Goal: Information Seeking & Learning: Learn about a topic

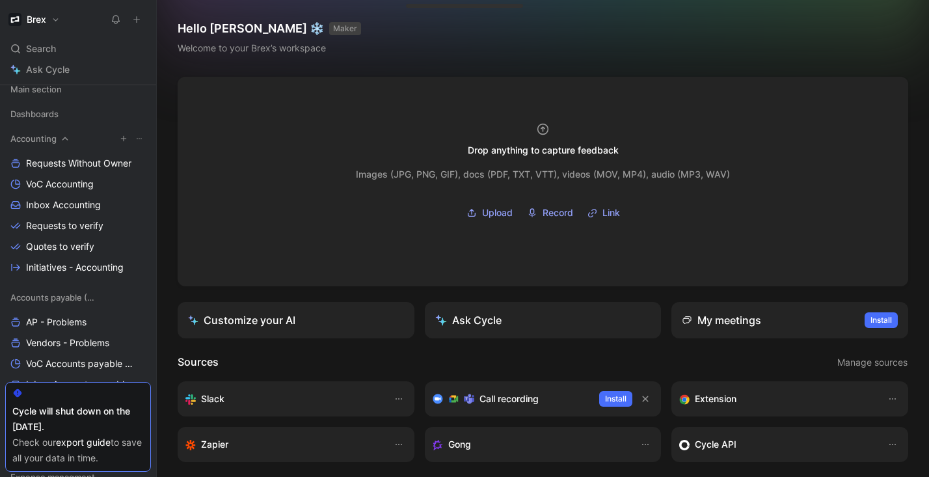
scroll to position [140, 0]
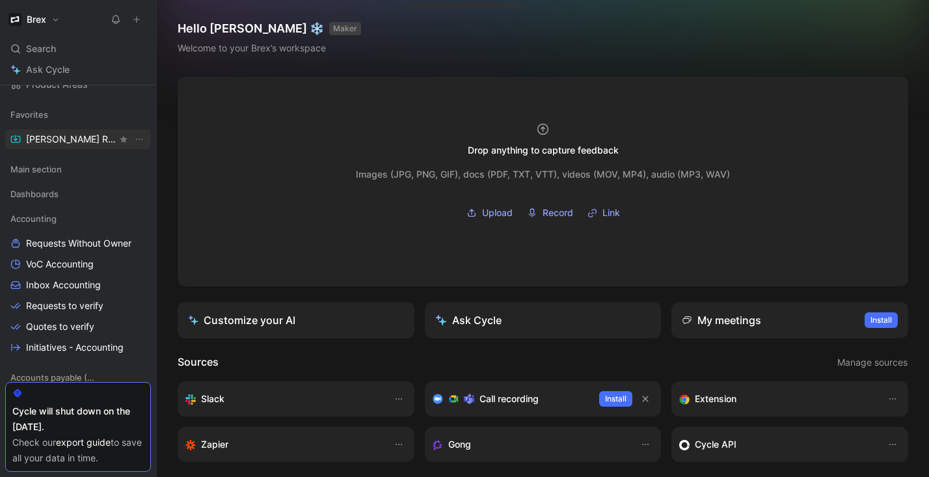
click at [68, 139] on span "[PERSON_NAME] Request" at bounding box center [71, 139] width 91 height 13
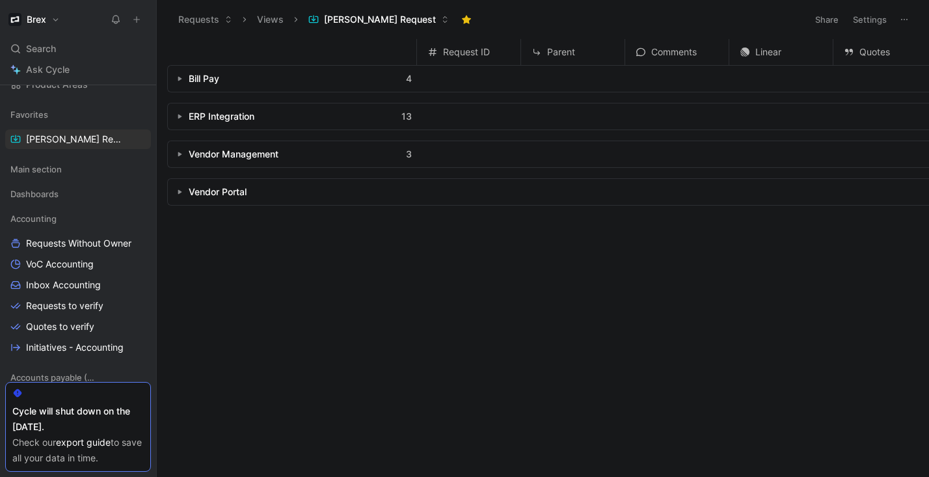
click at [181, 117] on icon "button" at bounding box center [179, 116] width 5 height 5
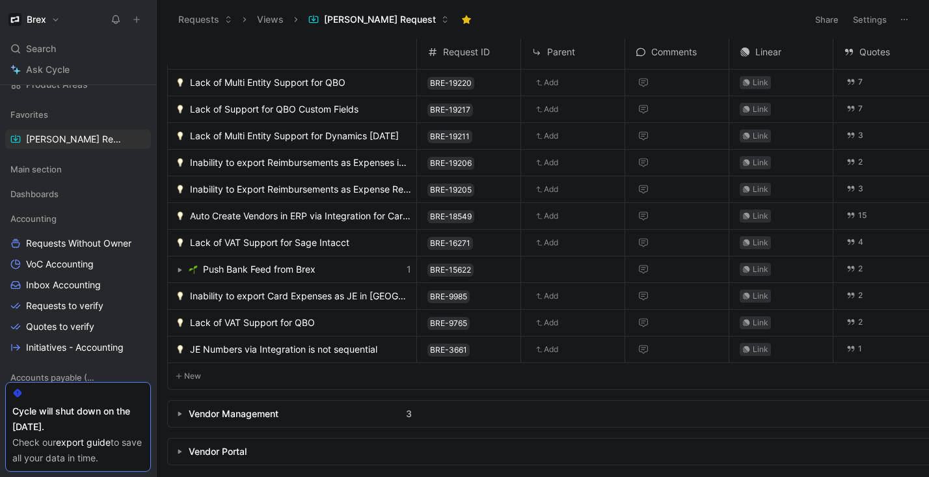
scroll to position [125, 0]
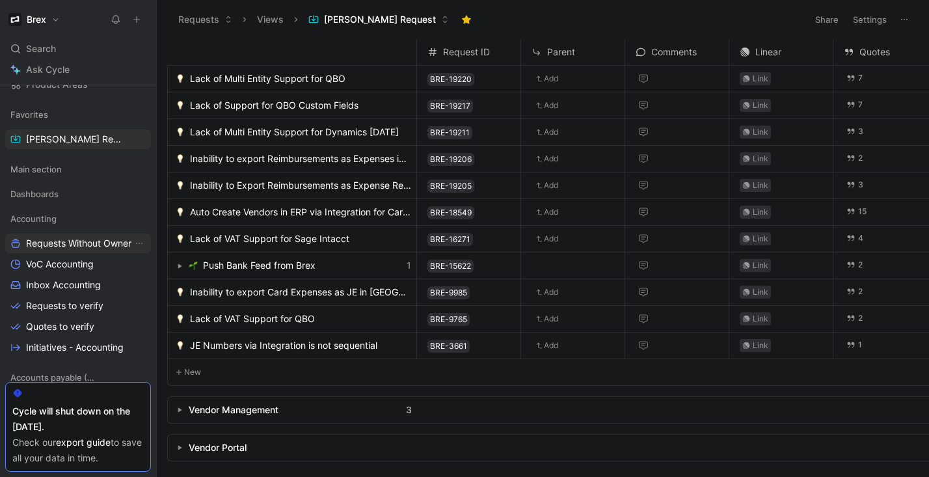
click at [62, 245] on span "Requests Without Owner" at bounding box center [78, 243] width 105 height 13
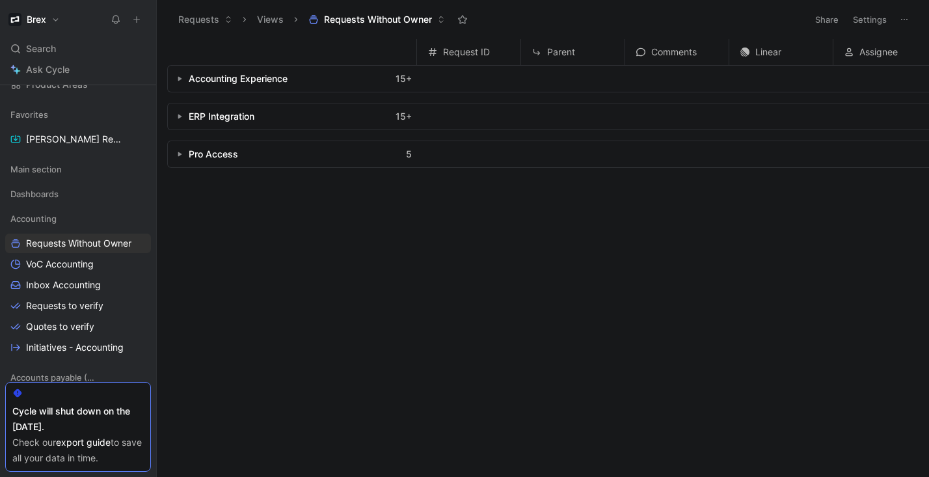
click at [180, 82] on button "button" at bounding box center [179, 78] width 13 height 13
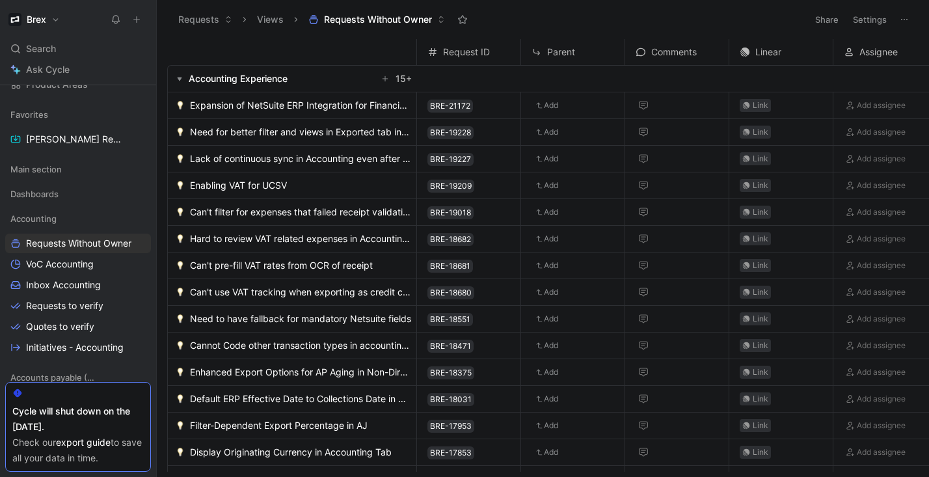
click at [334, 105] on span "Expansion of NetSuite ERP Integration for Financial Data Sharing" at bounding box center [300, 106] width 221 height 16
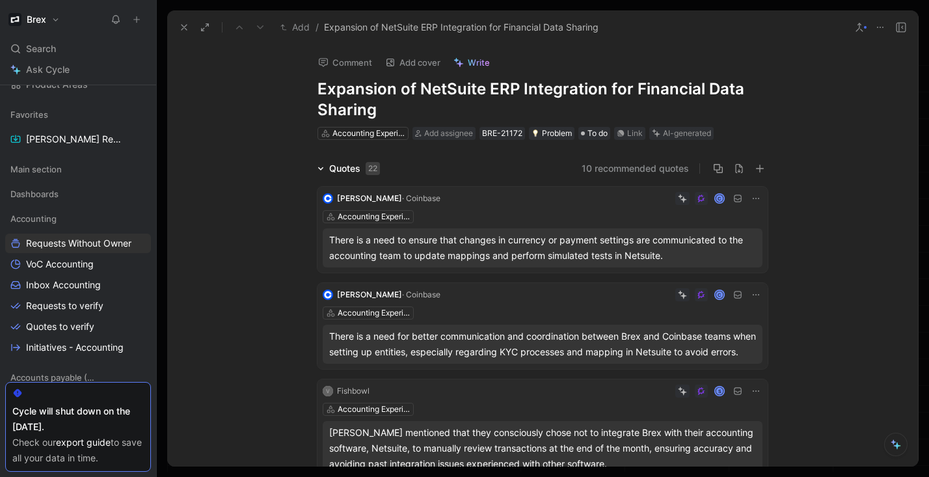
click at [180, 28] on icon at bounding box center [184, 27] width 10 height 10
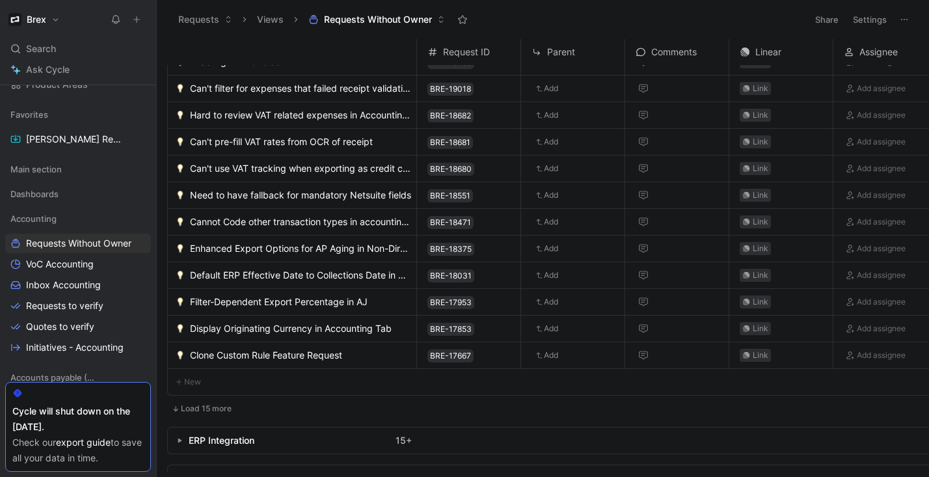
scroll to position [131, 0]
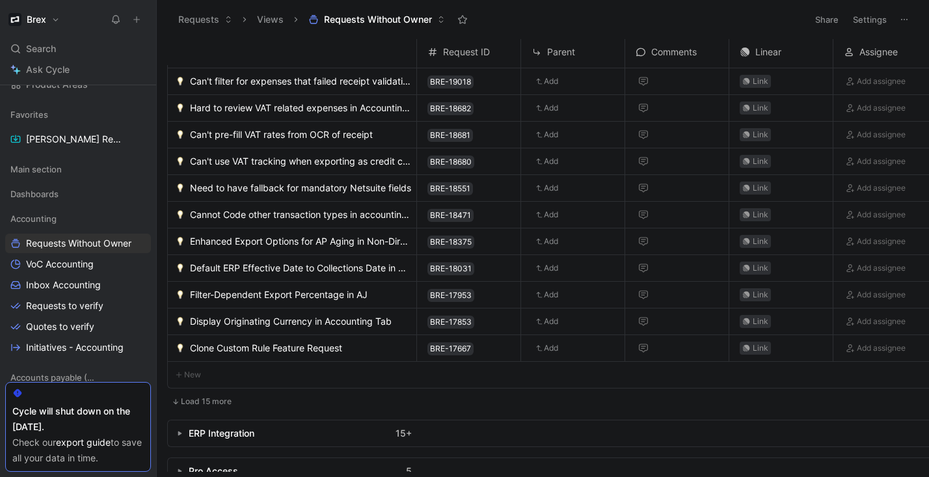
click at [341, 183] on span "Need to have fallback for mandatory Netsuite fields" at bounding box center [300, 188] width 221 height 16
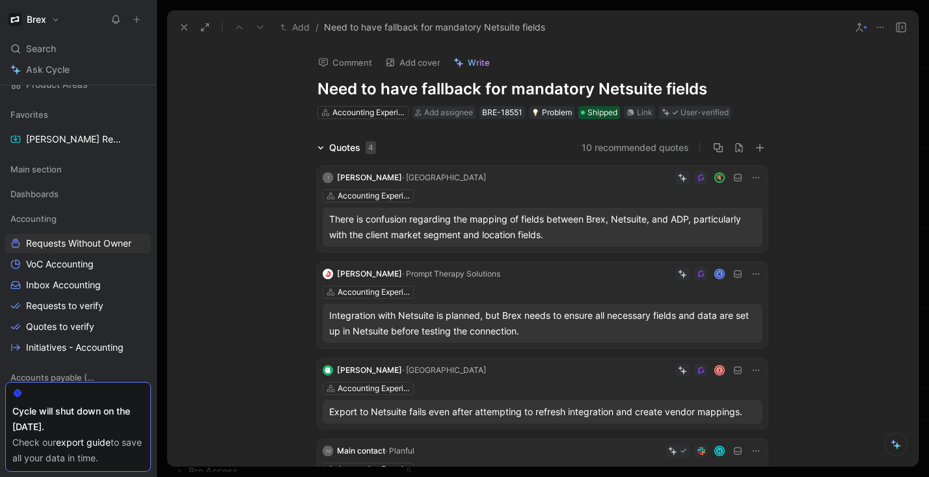
click at [187, 29] on icon at bounding box center [184, 27] width 10 height 10
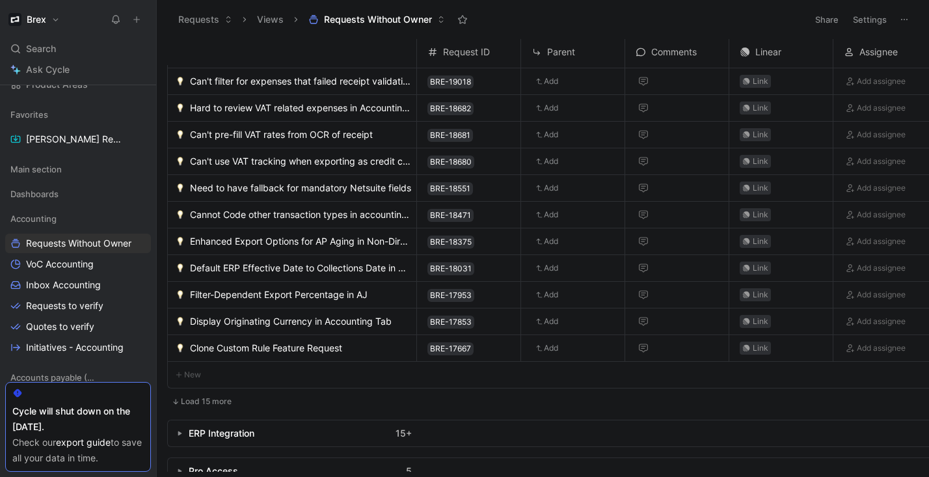
scroll to position [161, 0]
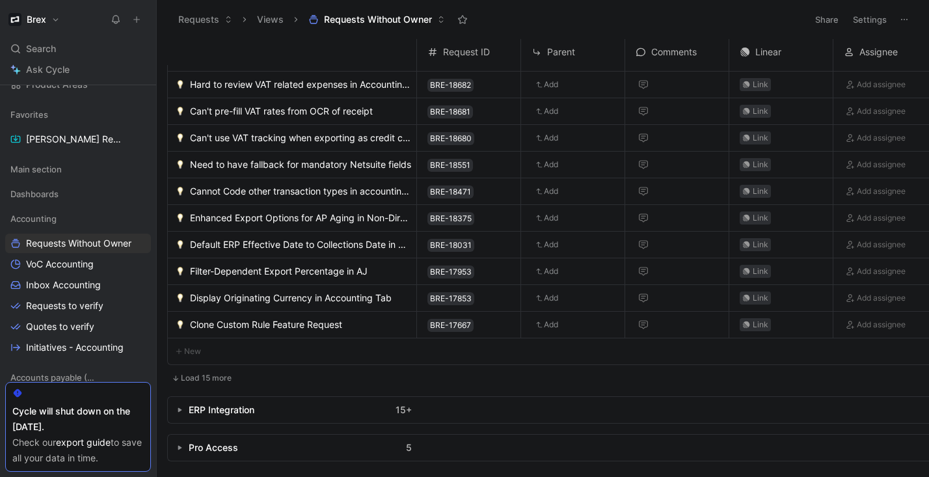
click at [180, 407] on button "button" at bounding box center [179, 409] width 13 height 13
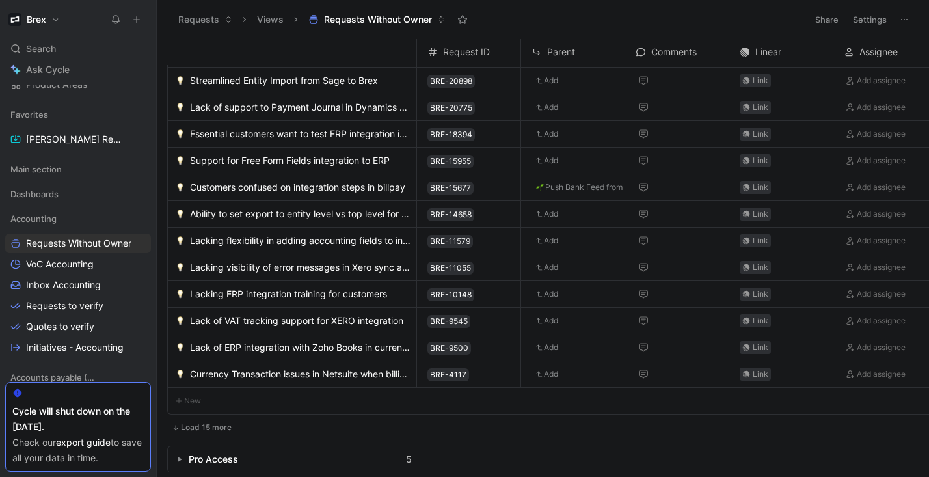
scroll to position [593, 0]
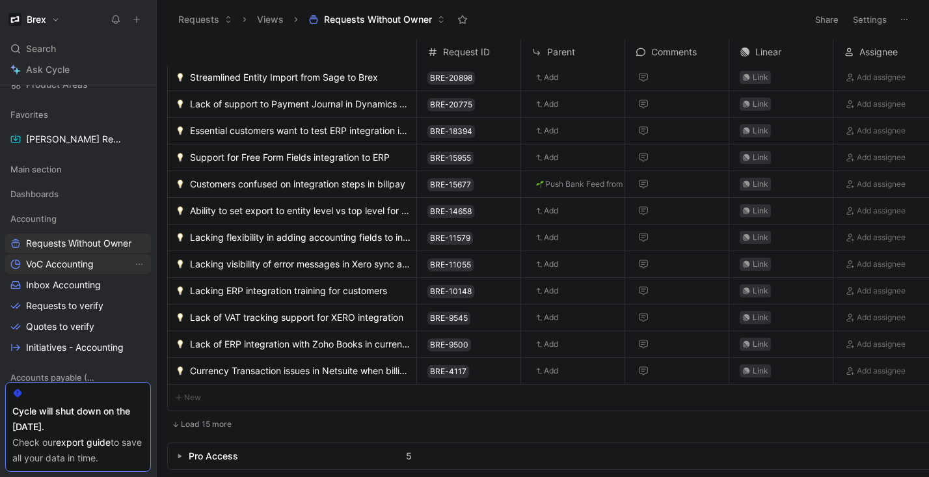
click at [82, 268] on span "VoC Accounting" at bounding box center [60, 264] width 68 height 13
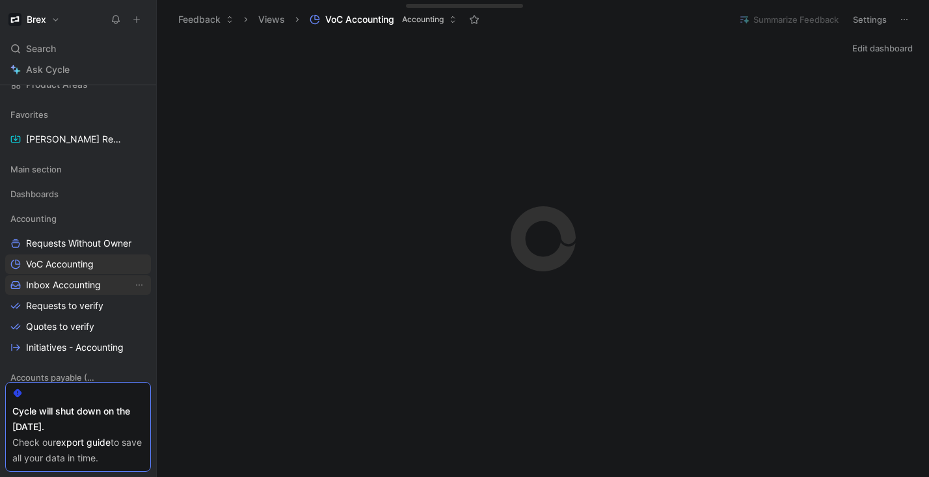
click at [82, 283] on span "Inbox Accounting" at bounding box center [63, 284] width 75 height 13
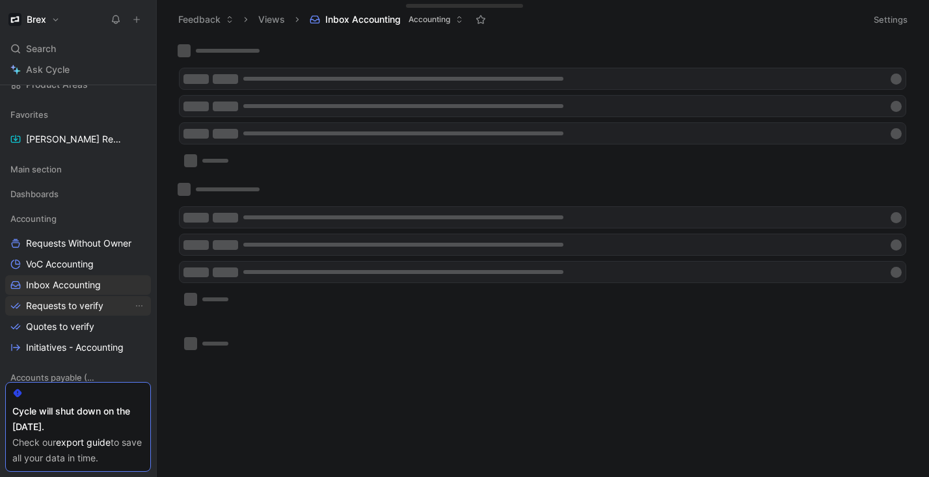
click at [77, 309] on span "Requests to verify" at bounding box center [64, 305] width 77 height 13
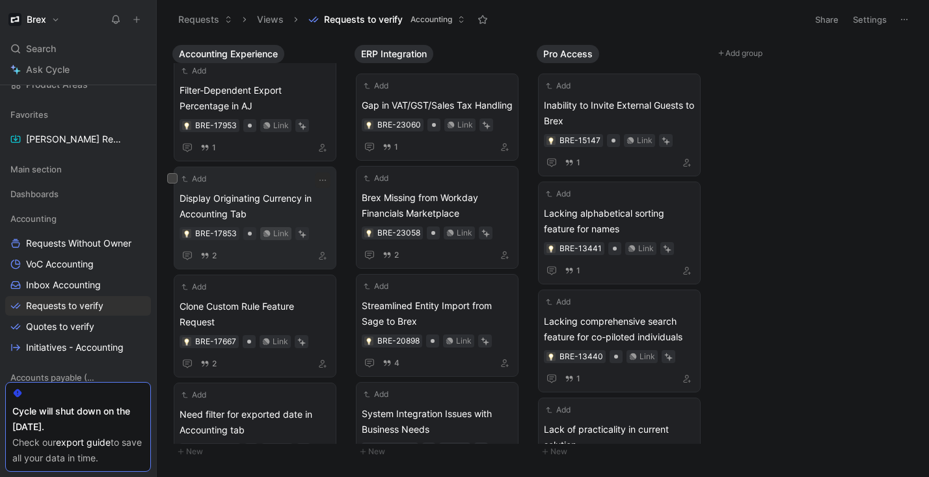
scroll to position [610, 0]
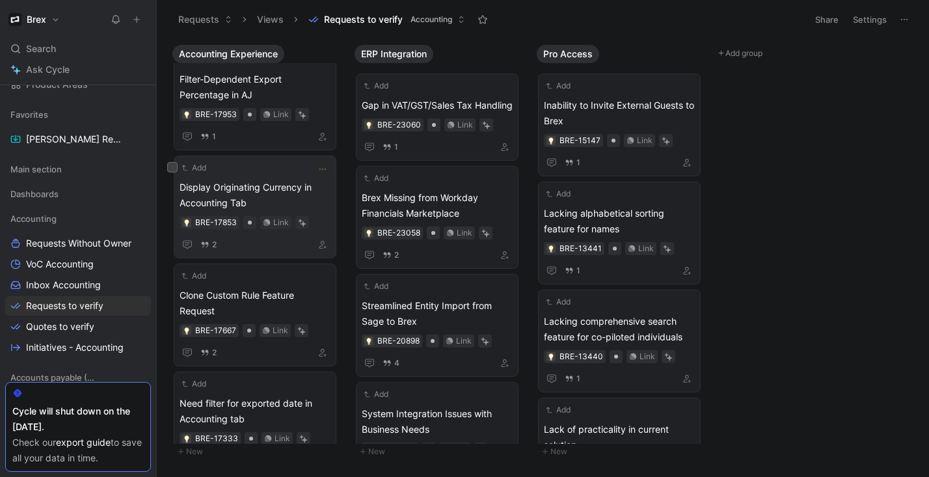
click at [256, 203] on span "Display Originating Currency in Accounting Tab" at bounding box center [255, 195] width 151 height 31
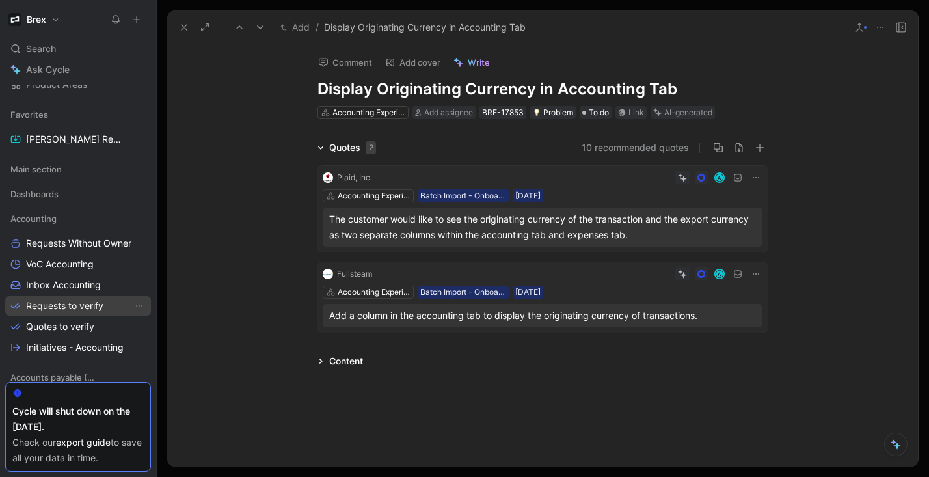
click at [98, 306] on span "Requests to verify" at bounding box center [64, 305] width 77 height 13
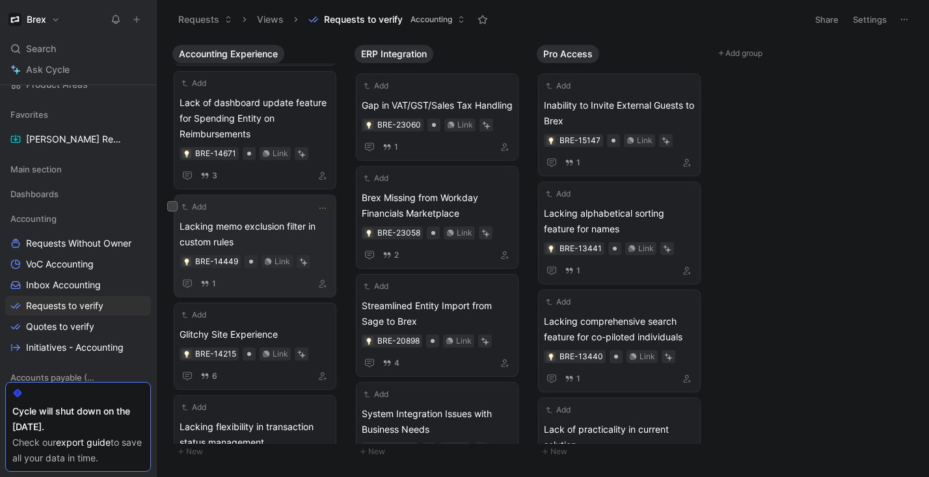
scroll to position [1562, 0]
click at [217, 238] on span "Lacking memo exclusion filter in custom rules" at bounding box center [255, 232] width 151 height 31
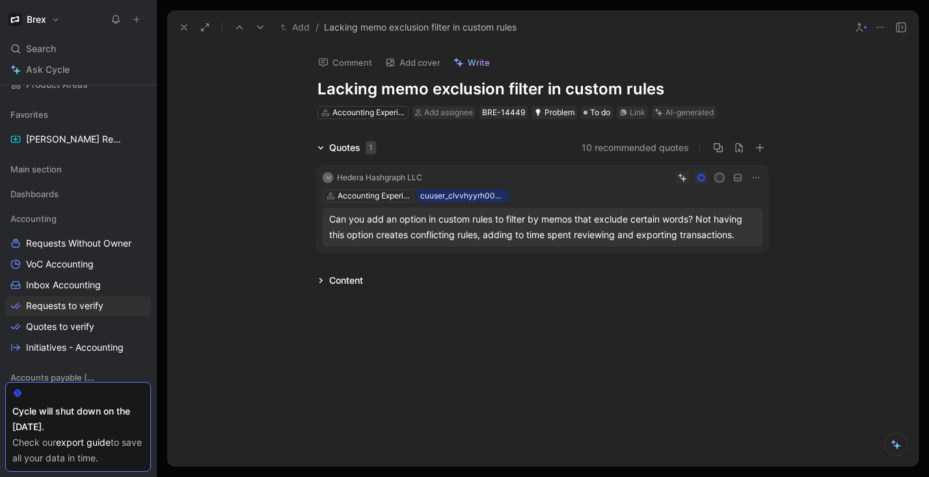
click at [182, 31] on icon at bounding box center [184, 27] width 10 height 10
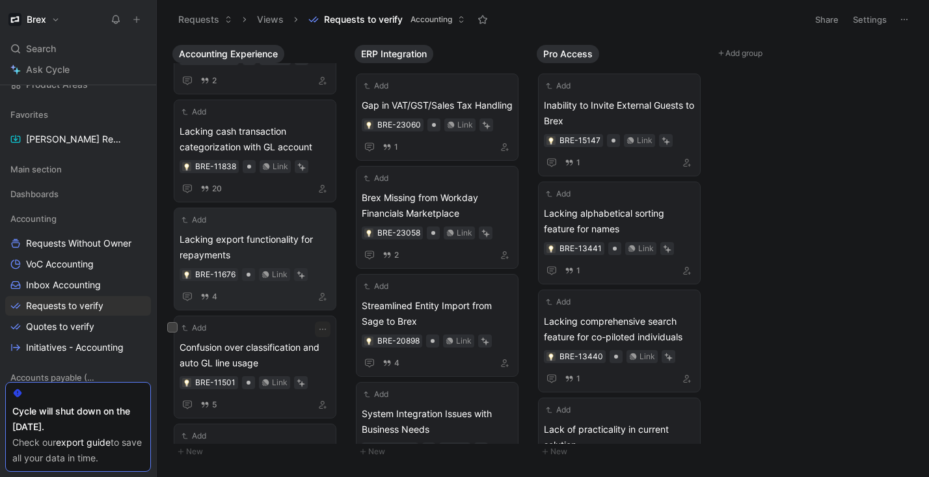
scroll to position [1917, 0]
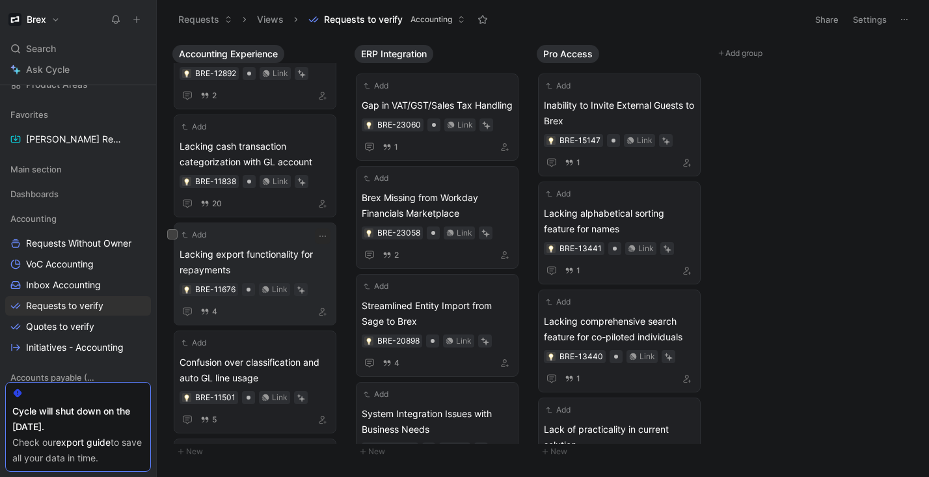
click at [246, 273] on span "Lacking export functionality for repayments" at bounding box center [255, 262] width 151 height 31
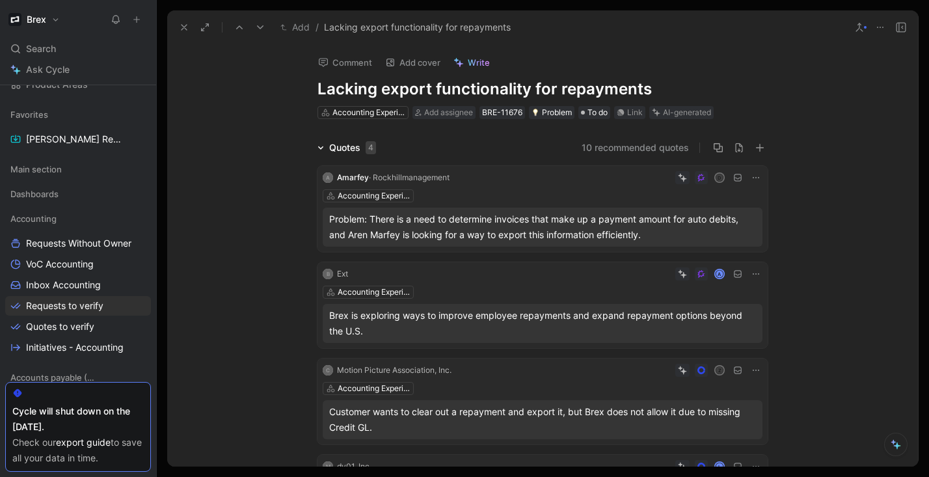
click at [185, 26] on use at bounding box center [183, 27] width 5 height 5
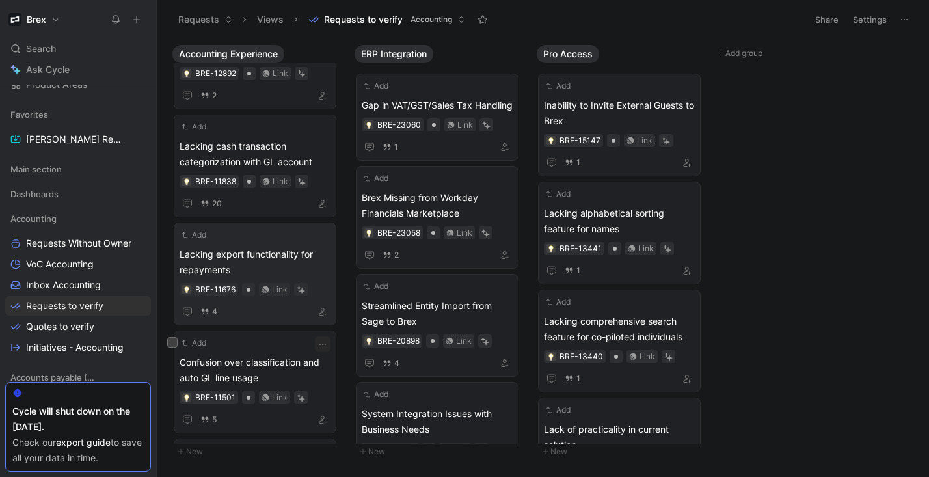
scroll to position [1968, 0]
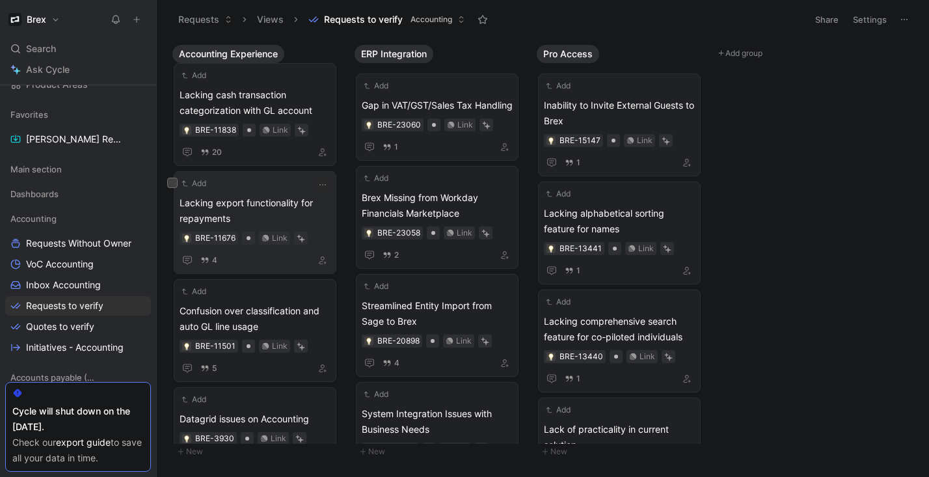
click at [234, 217] on span "Lacking export functionality for repayments" at bounding box center [255, 210] width 151 height 31
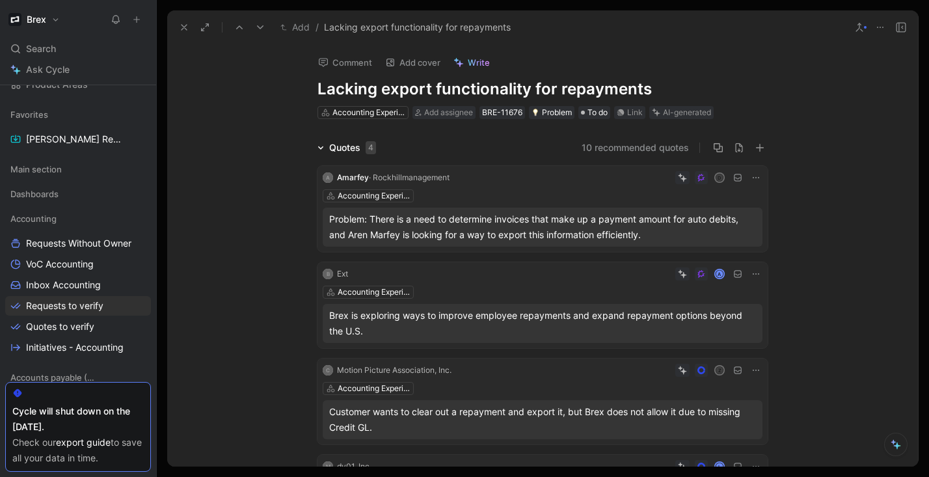
click at [177, 34] on button at bounding box center [184, 27] width 18 height 18
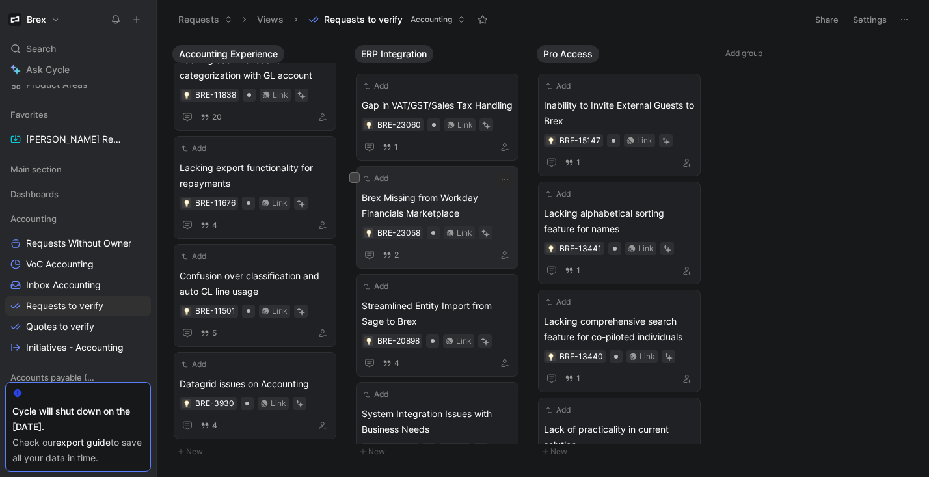
click at [429, 185] on div "Add" at bounding box center [429, 178] width 134 height 13
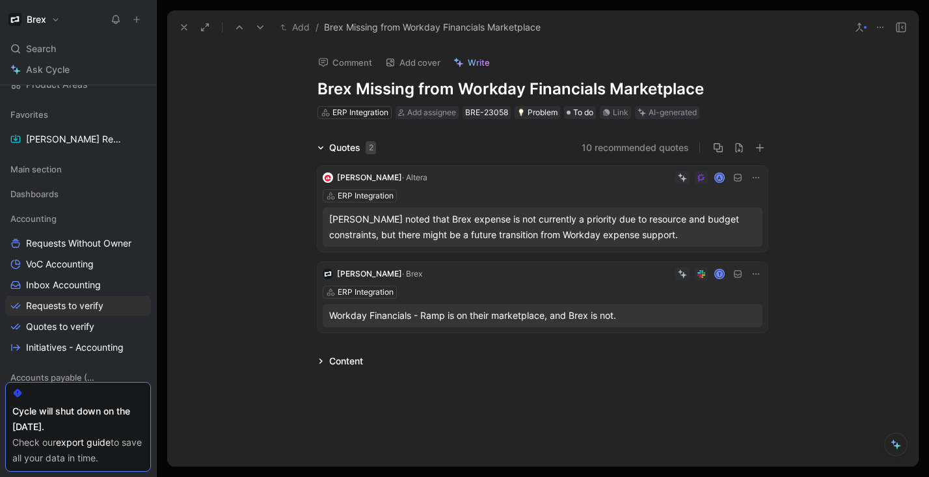
click at [186, 31] on icon at bounding box center [184, 27] width 10 height 10
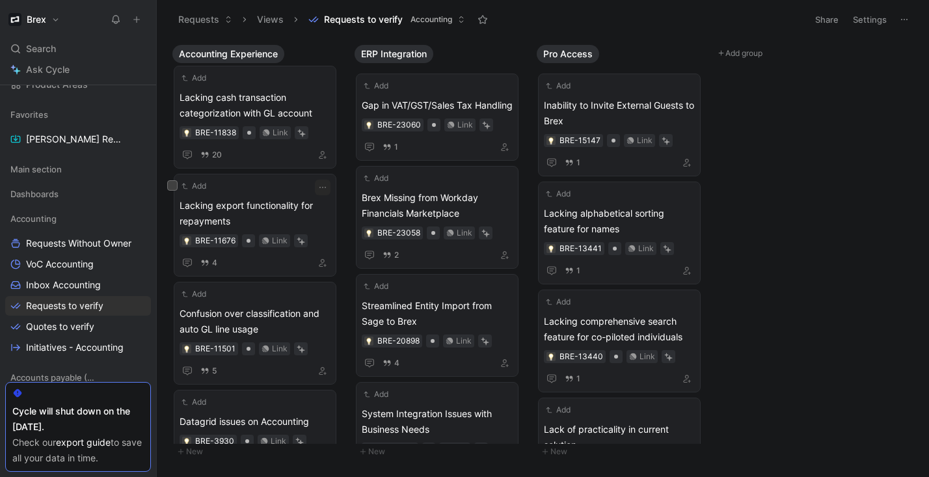
scroll to position [2003, 0]
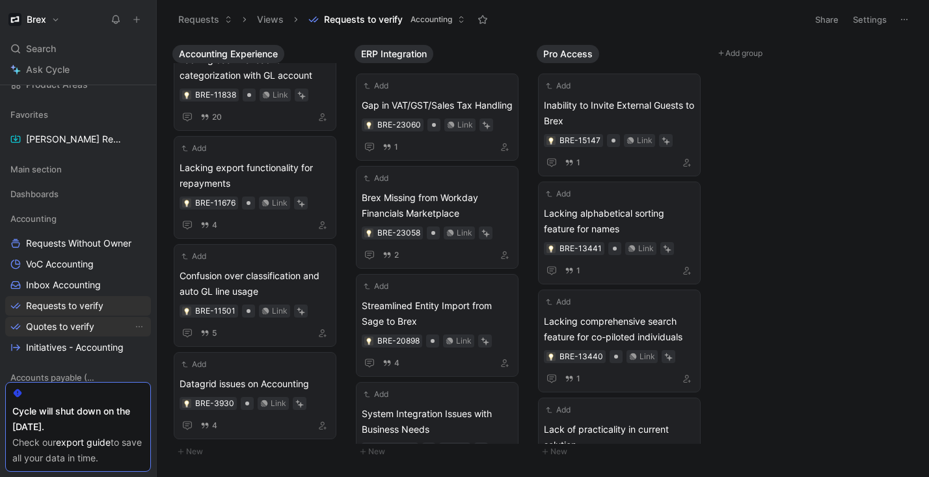
click at [74, 329] on span "Quotes to verify" at bounding box center [60, 326] width 68 height 13
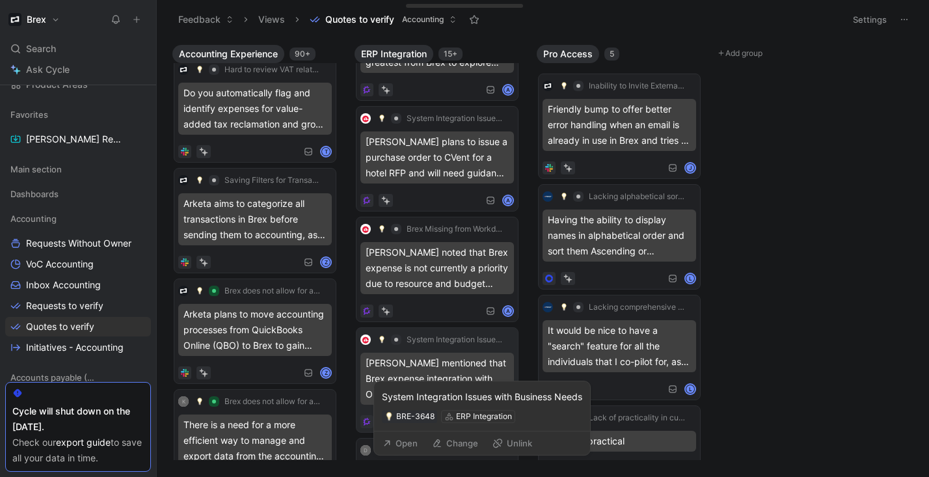
scroll to position [164, 0]
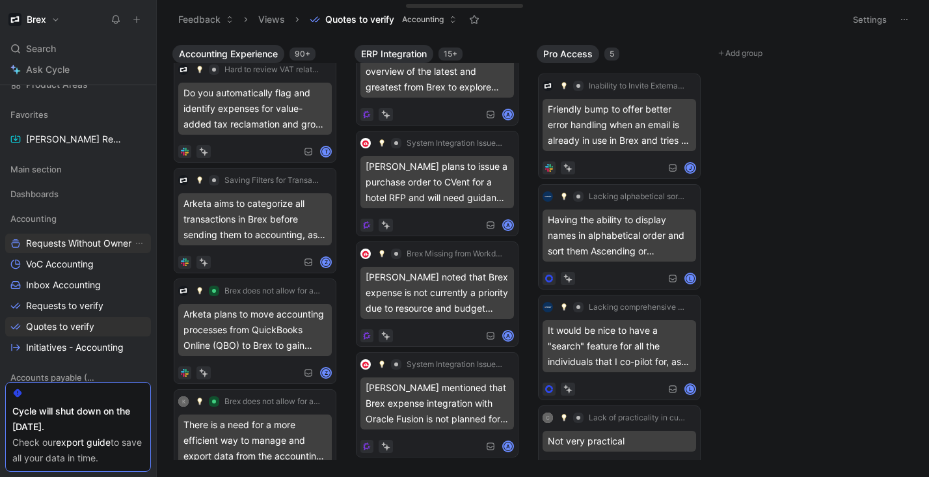
click at [71, 238] on span "Requests Without Owner" at bounding box center [78, 243] width 105 height 13
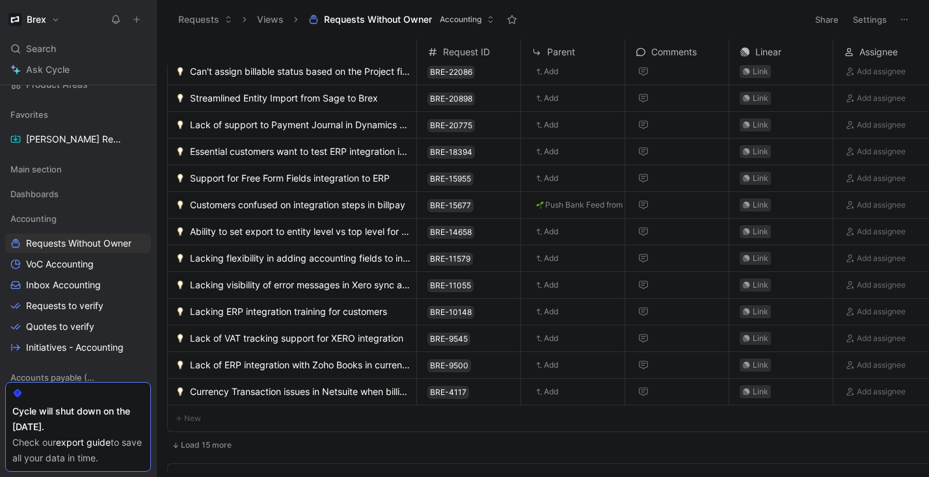
scroll to position [609, 0]
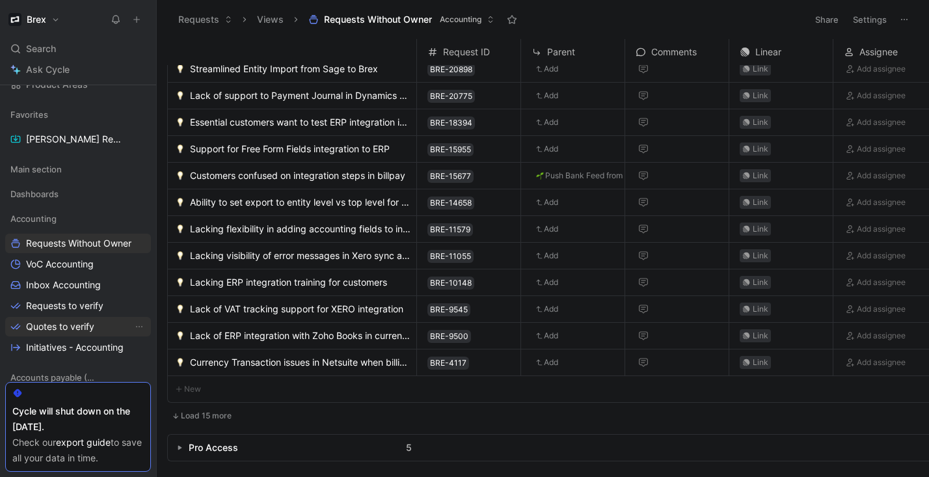
click at [70, 329] on span "Quotes to verify" at bounding box center [60, 326] width 68 height 13
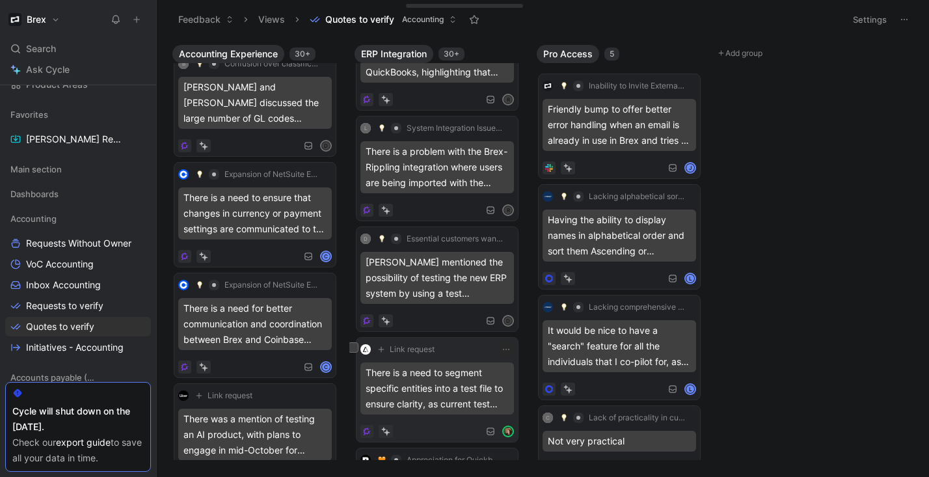
scroll to position [1722, 0]
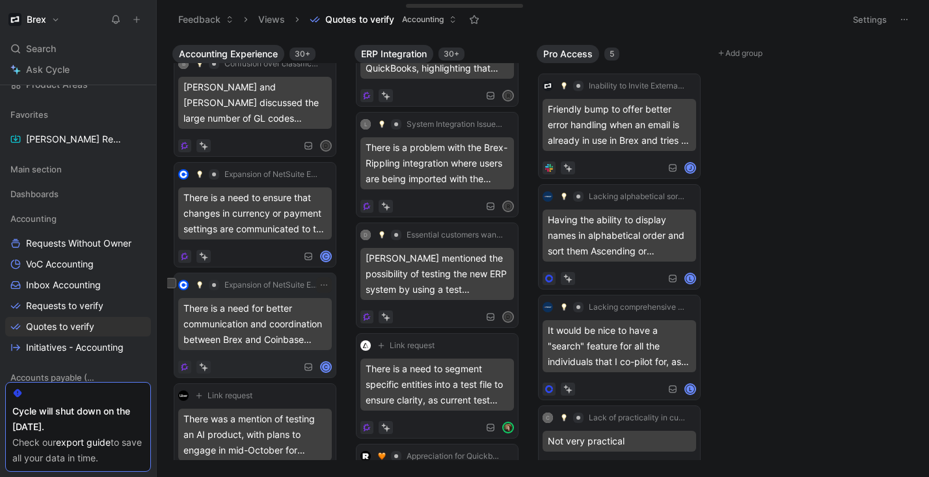
click at [241, 337] on div "There is a need for better communication and coordination between Brex and Coin…" at bounding box center [254, 324] width 153 height 52
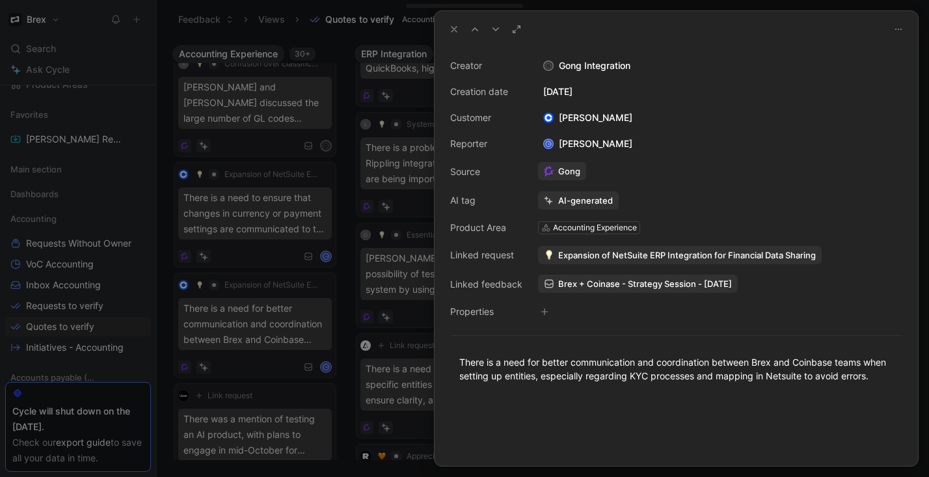
click at [459, 29] on icon at bounding box center [454, 29] width 10 height 10
